Goal: Information Seeking & Learning: Check status

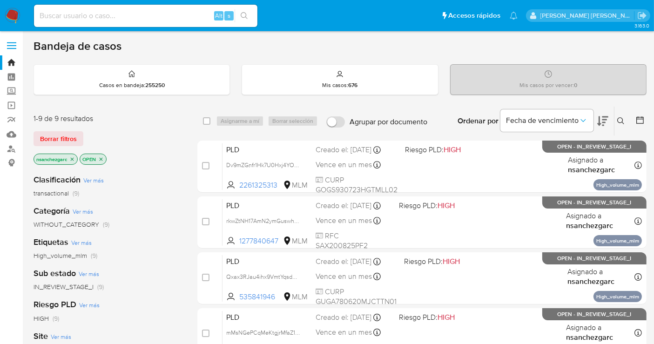
click at [73, 160] on icon "close-filter" at bounding box center [72, 159] width 6 height 6
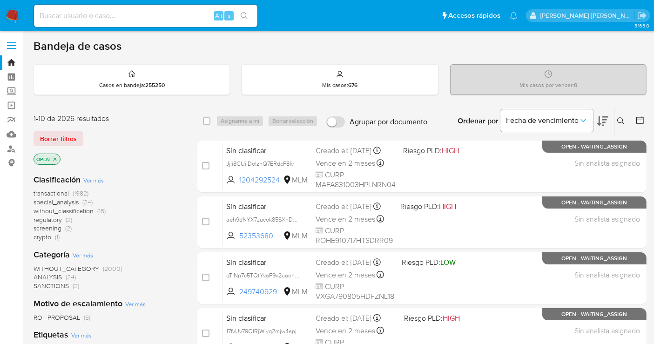
click at [77, 211] on span "without_classification" at bounding box center [64, 210] width 60 height 9
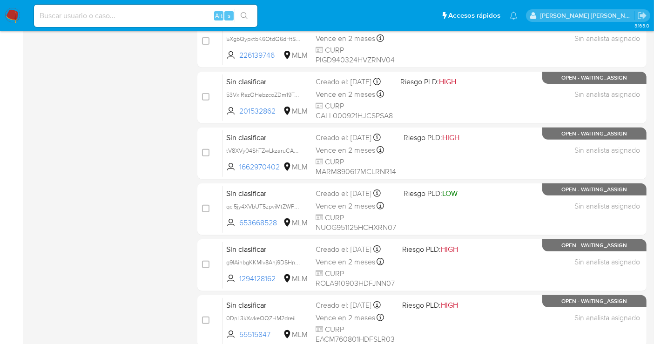
scroll to position [362, 0]
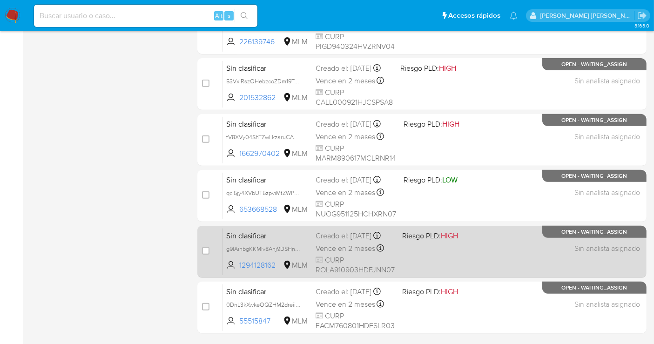
click at [355, 241] on div "Creado el: 13/10/2025 Creado el: 13/10/2025 06:54:23" at bounding box center [355, 236] width 79 height 10
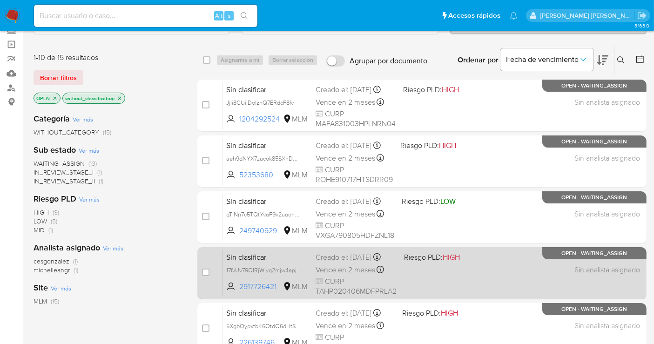
scroll to position [52, 0]
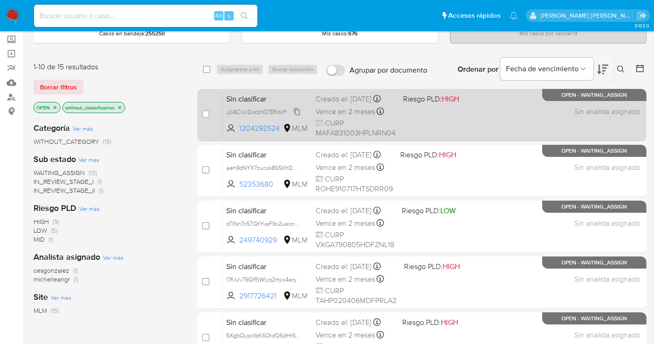
click at [294, 112] on icon at bounding box center [297, 111] width 6 height 7
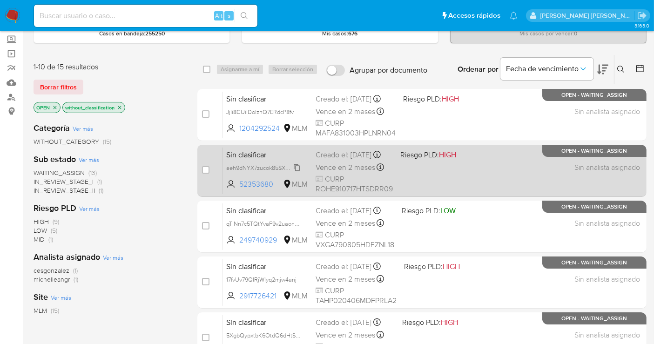
click at [296, 172] on span "aeh9dNYX7zucok85SXhDptu1" at bounding box center [264, 167] width 77 height 10
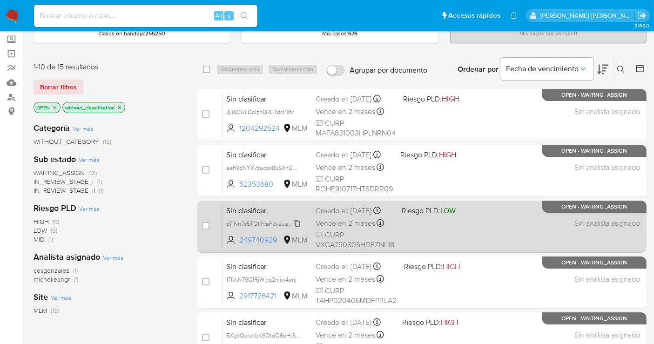
click at [298, 228] on span "qTINn7c5TQtYvaF9v2uaonHR" at bounding box center [264, 223] width 76 height 10
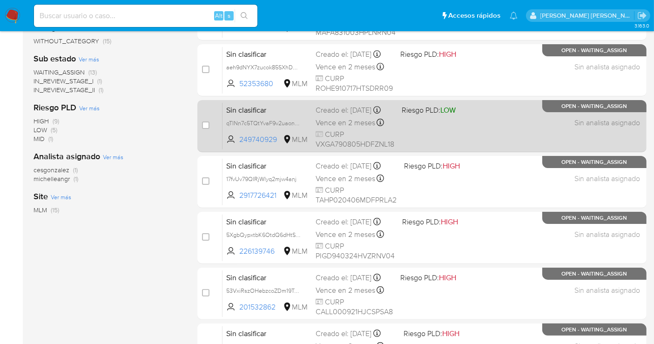
scroll to position [155, 0]
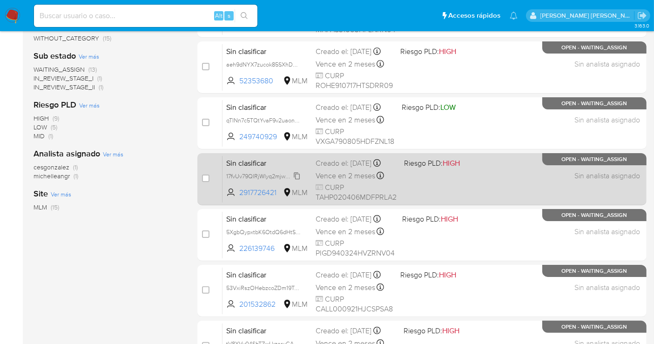
click at [295, 176] on span "17fvUv79QIRjWlyq2mjw4anj" at bounding box center [261, 175] width 70 height 10
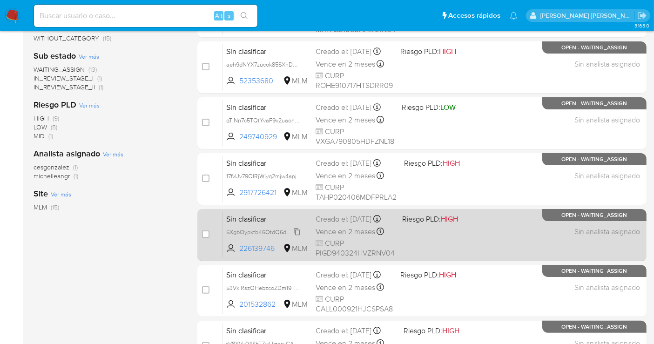
click at [295, 234] on span "5XgbQypxtbK6OtdQ6dHtSHXZ" at bounding box center [266, 231] width 81 height 10
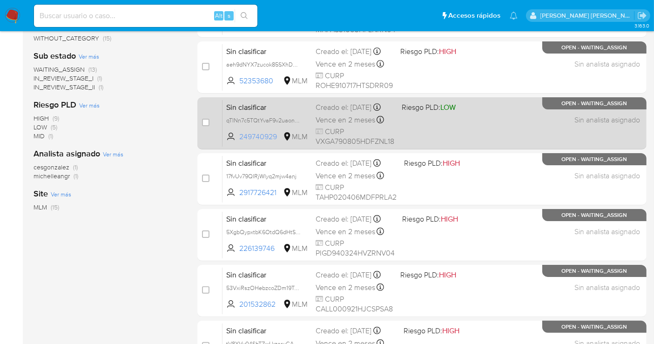
scroll to position [52, 0]
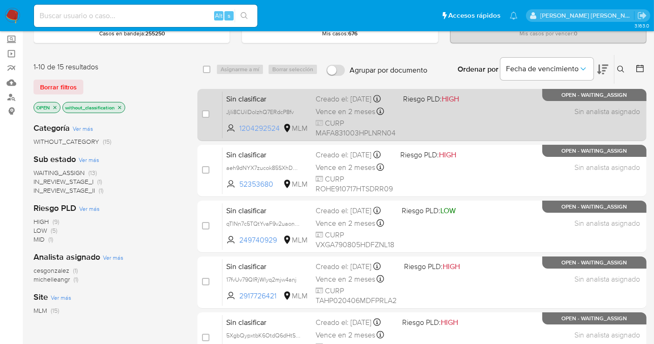
drag, startPoint x: 282, startPoint y: 126, endPoint x: 238, endPoint y: 131, distance: 43.6
click at [238, 131] on span "1204292524 MLM" at bounding box center [267, 128] width 82 height 10
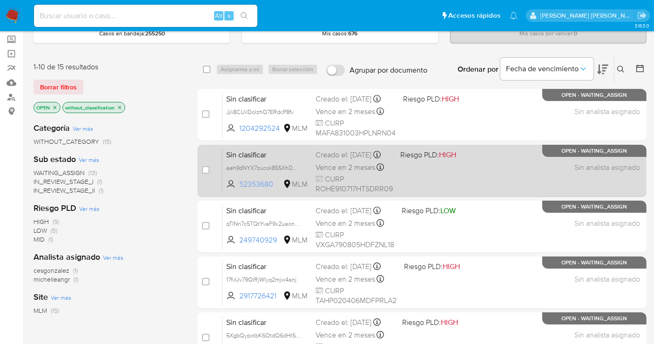
drag, startPoint x: 279, startPoint y: 191, endPoint x: 239, endPoint y: 190, distance: 39.6
click at [239, 189] on span "52353680" at bounding box center [260, 184] width 42 height 10
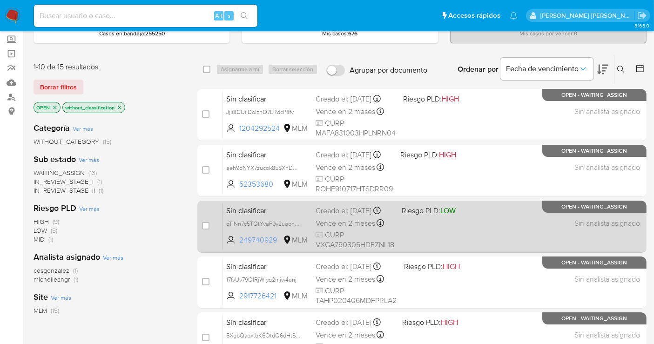
drag, startPoint x: 280, startPoint y: 242, endPoint x: 234, endPoint y: 245, distance: 46.7
click at [234, 245] on span "249740929 MLM" at bounding box center [267, 240] width 82 height 10
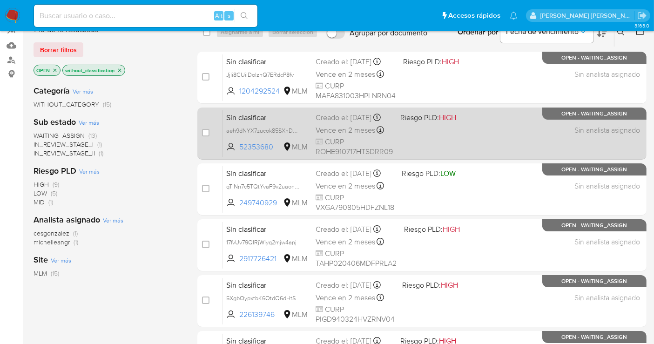
scroll to position [103, 0]
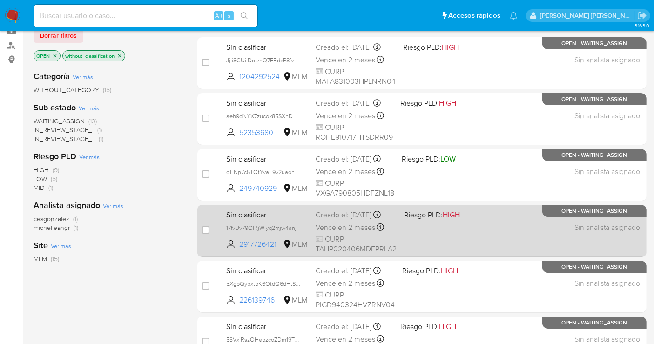
drag, startPoint x: 280, startPoint y: 245, endPoint x: 240, endPoint y: 251, distance: 40.5
click at [240, 251] on div "Sin clasificar 17fvUv79QIRjWlyq2mjw4anj 2917726421 MLM Riesgo PLD: HIGH Creado …" at bounding box center [431, 230] width 419 height 47
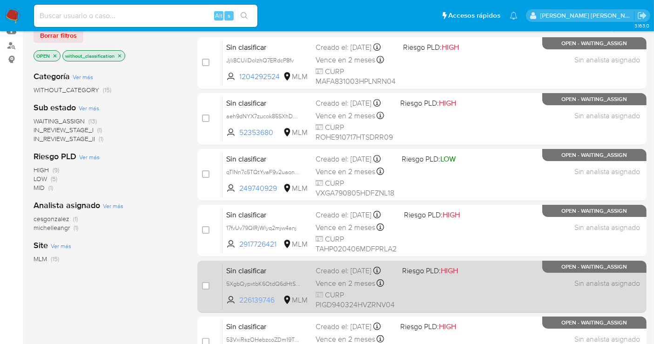
drag, startPoint x: 276, startPoint y: 303, endPoint x: 239, endPoint y: 308, distance: 37.5
click at [239, 305] on span "226139746" at bounding box center [260, 300] width 42 height 10
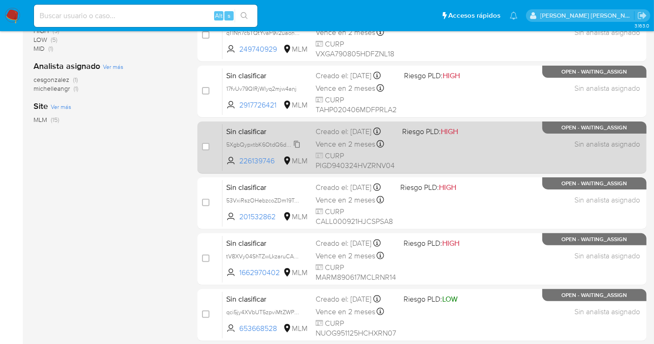
scroll to position [258, 0]
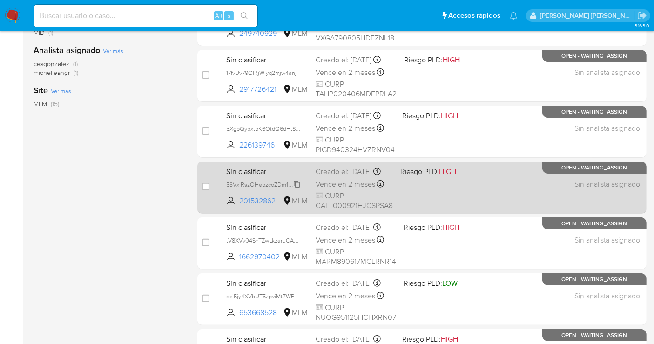
click at [295, 188] on span "53VxiRszOHebzcoZDm19TpaW" at bounding box center [265, 184] width 79 height 10
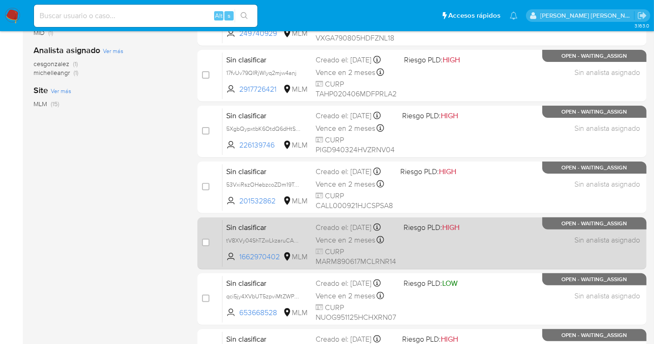
scroll to position [310, 0]
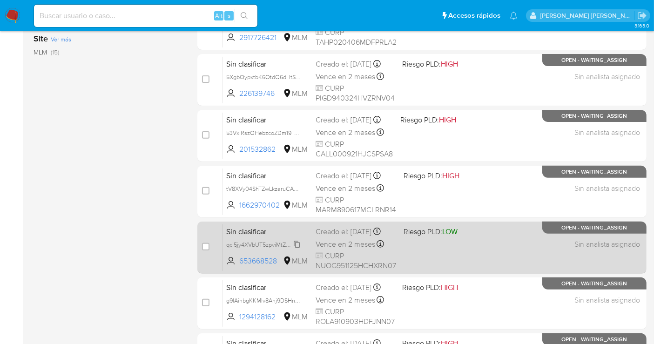
click at [293, 242] on span "qci5jy4XVbUT5zpviMtZWPC9" at bounding box center [263, 244] width 75 height 10
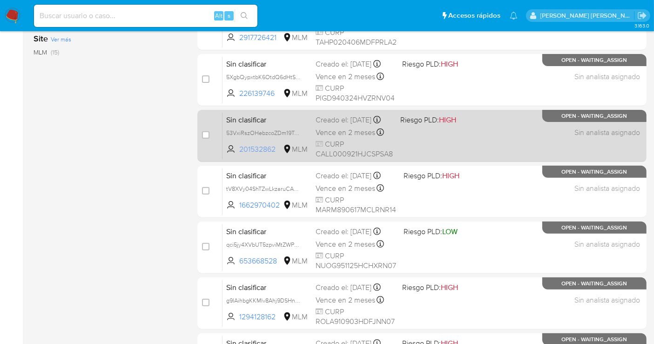
drag, startPoint x: 279, startPoint y: 155, endPoint x: 241, endPoint y: 158, distance: 38.8
click at [241, 155] on span "201532862" at bounding box center [260, 149] width 42 height 10
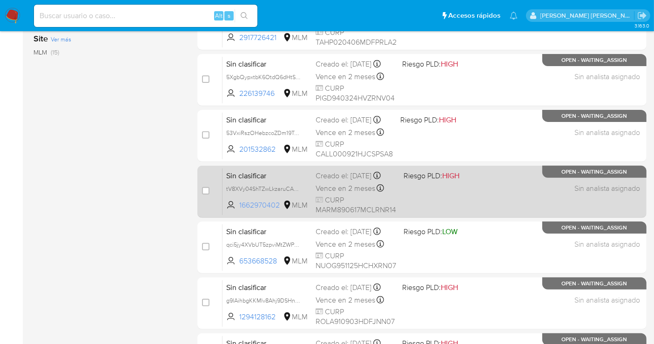
drag, startPoint x: 282, startPoint y: 204, endPoint x: 236, endPoint y: 205, distance: 45.6
click at [236, 205] on span "1662970402 MLM" at bounding box center [267, 205] width 82 height 10
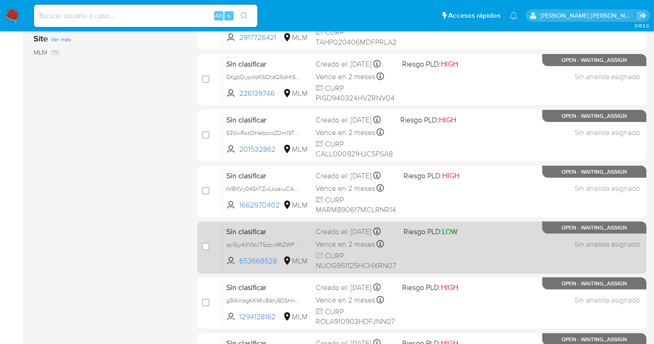
scroll to position [423, 0]
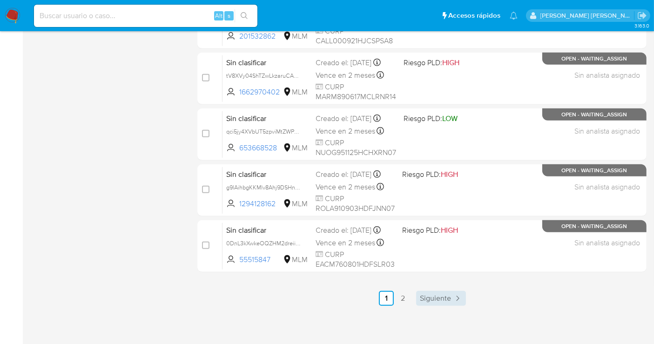
click at [436, 295] on span "Siguiente" at bounding box center [435, 298] width 31 height 7
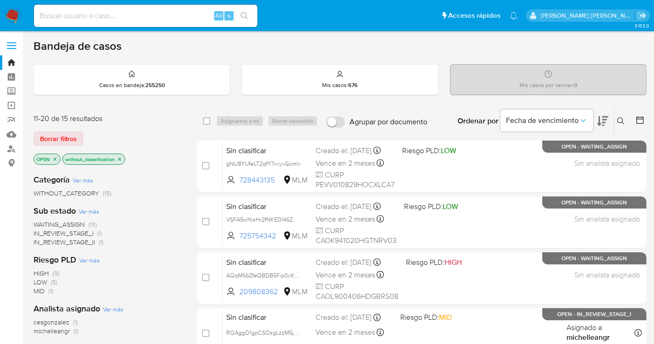
scroll to position [222, 0]
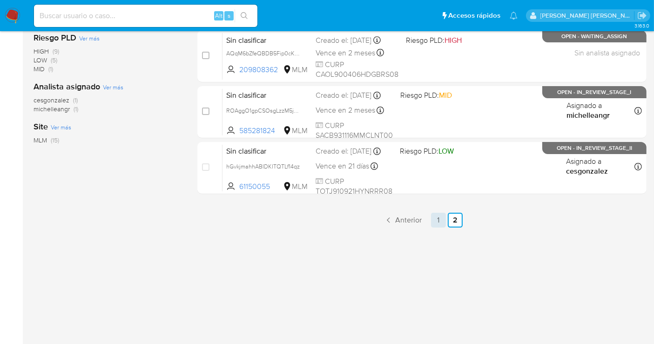
click at [437, 220] on link "1" at bounding box center [438, 220] width 15 height 15
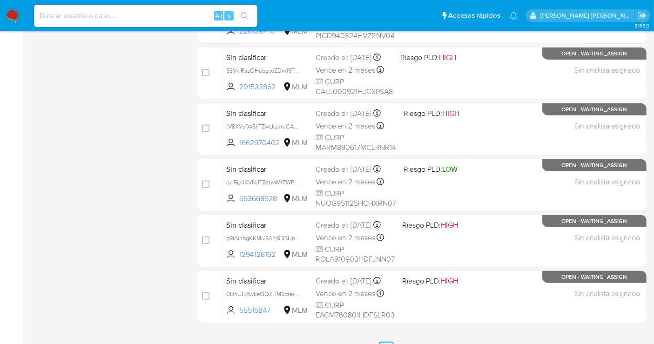
scroll to position [423, 0]
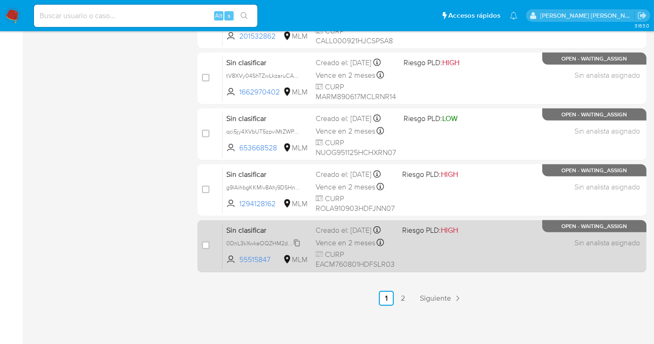
click at [298, 248] on span "0DnL3kXwkeOQZHM2dreiiIlE" at bounding box center [263, 242] width 75 height 10
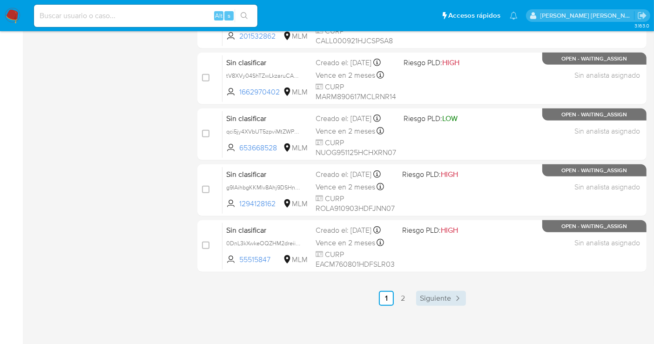
click at [436, 296] on span "Siguiente" at bounding box center [435, 298] width 31 height 7
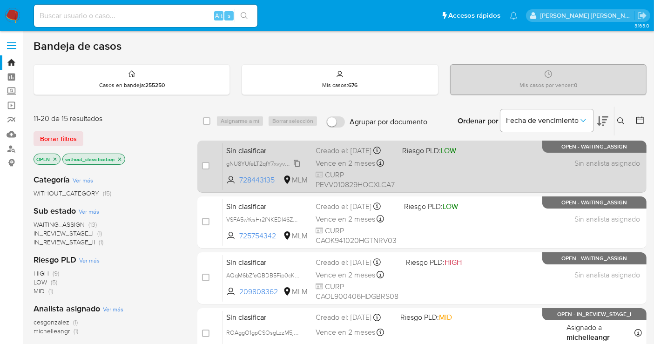
click at [295, 161] on span "gNU8YUfeLT2qfY7xvyvGcmIv" at bounding box center [263, 163] width 74 height 10
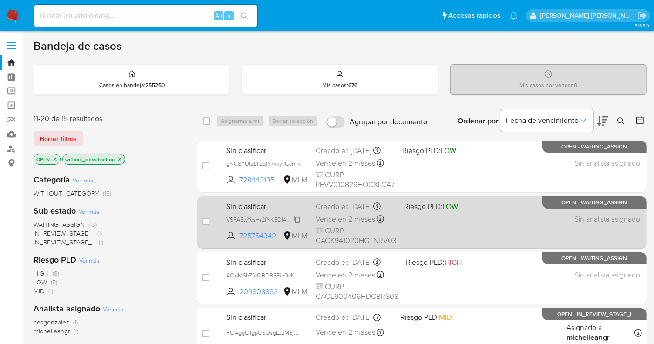
click at [296, 217] on span "VSFA5wYcsHr2fNKEDl46Zu2d" at bounding box center [264, 219] width 76 height 10
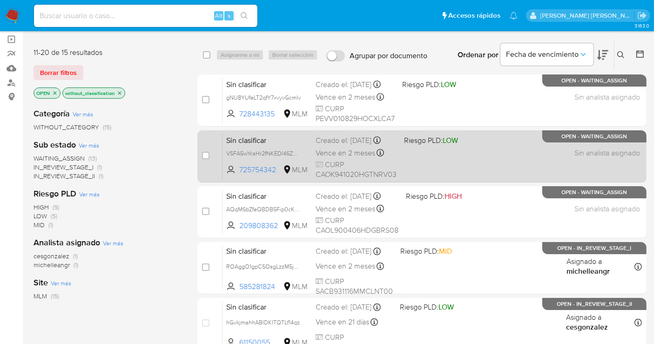
scroll to position [103, 0]
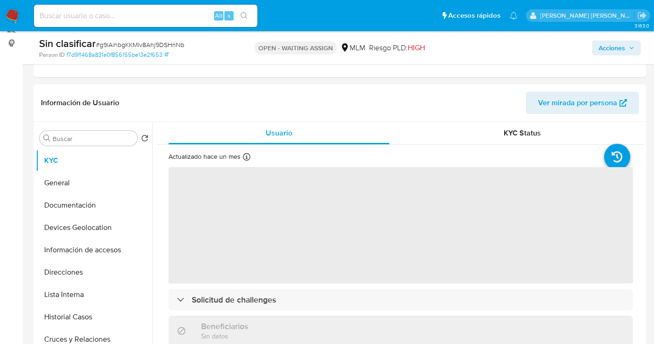
scroll to position [258, 0]
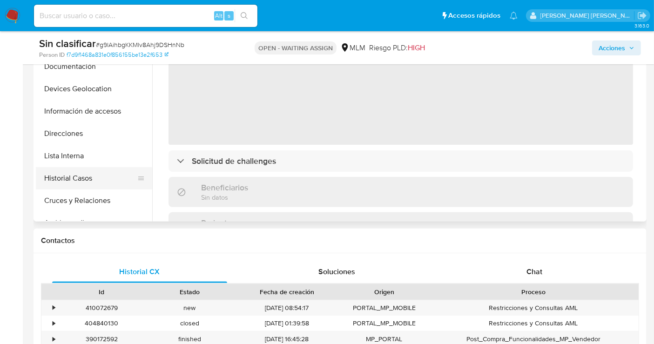
select select "10"
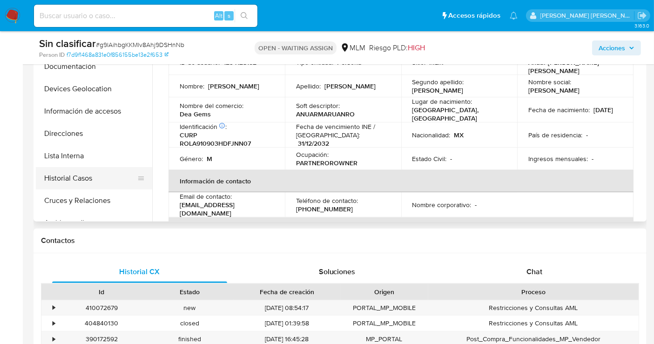
click at [59, 175] on button "Historial Casos" at bounding box center [90, 178] width 109 height 22
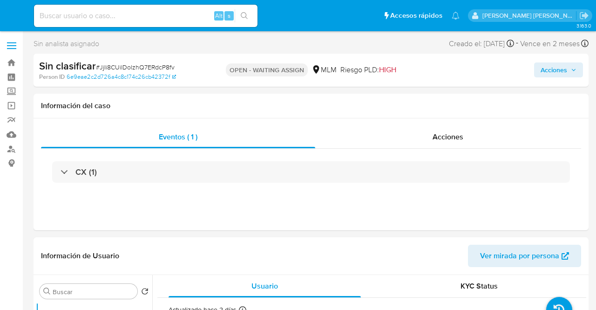
select select "10"
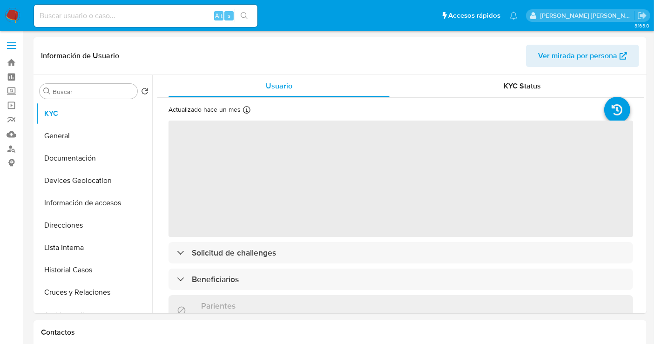
select select "10"
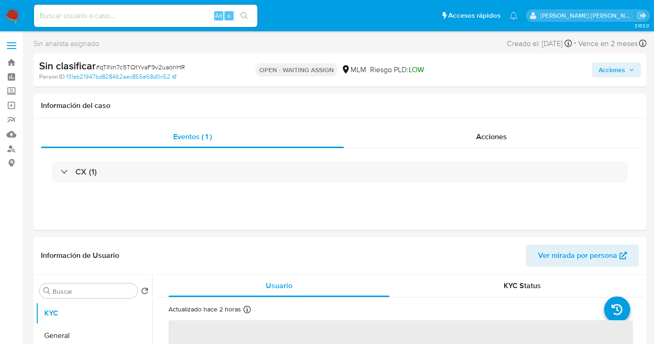
select select "10"
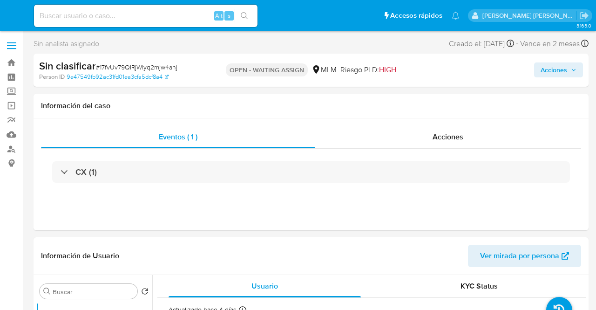
select select "10"
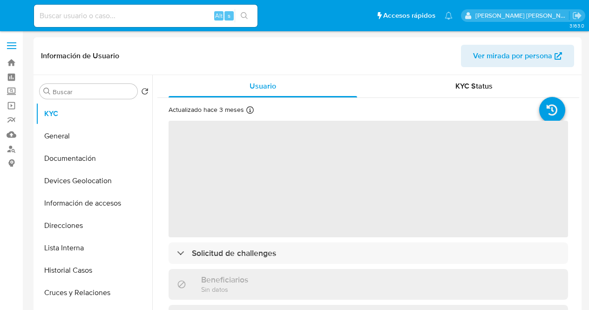
select select "10"
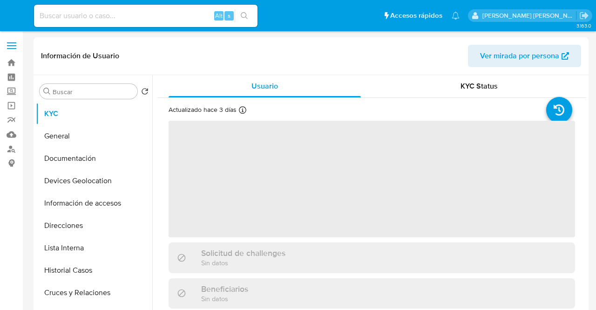
select select "10"
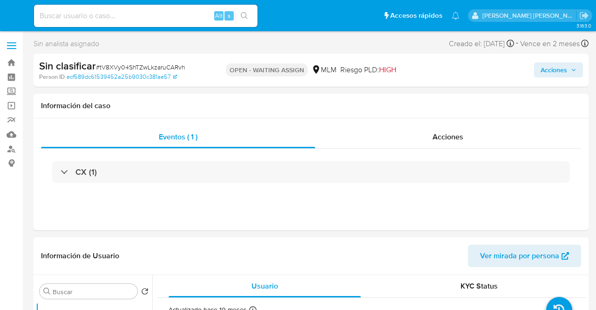
select select "10"
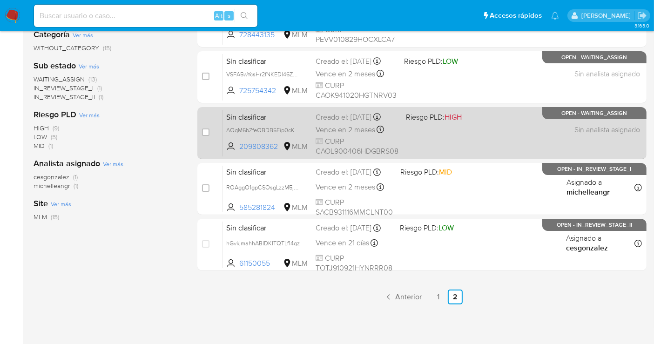
scroll to position [155, 0]
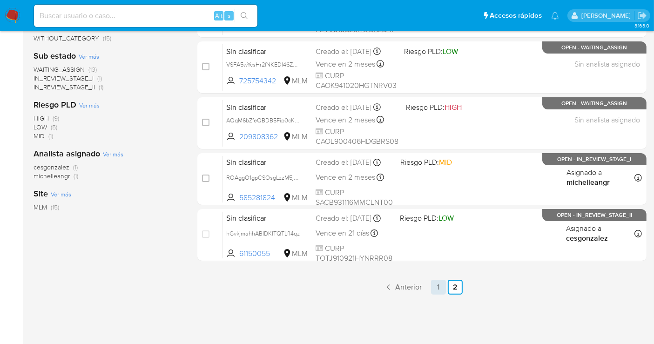
click at [438, 290] on link "1" at bounding box center [438, 287] width 15 height 15
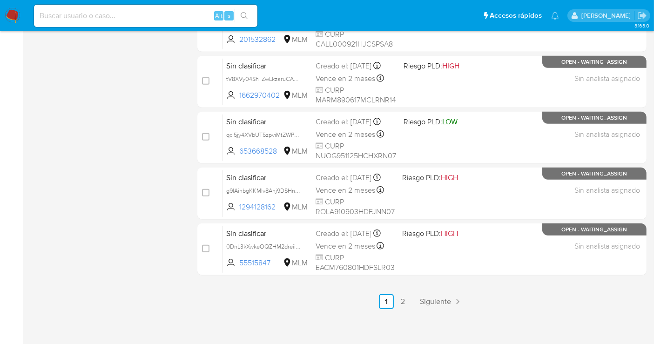
scroll to position [423, 0]
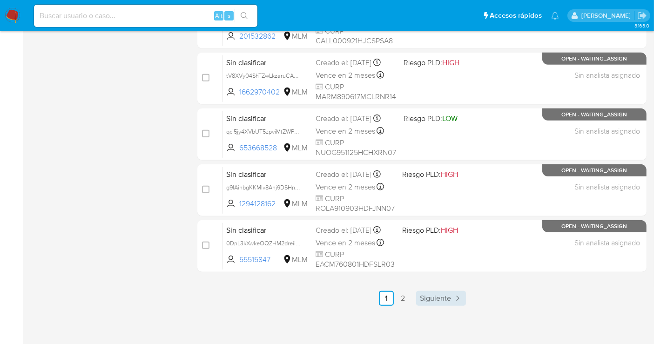
click at [451, 298] on link "Siguiente" at bounding box center [441, 298] width 50 height 15
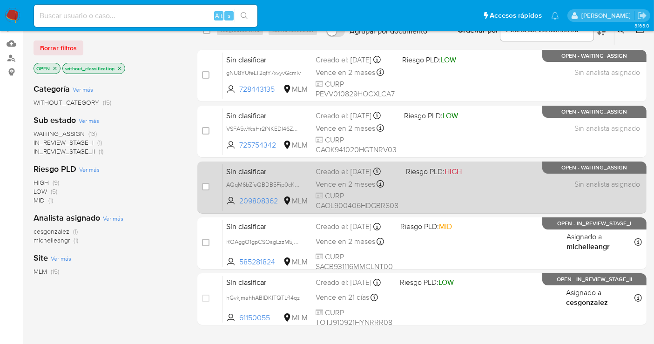
scroll to position [103, 0]
